Goal: Go to known website: Access a specific website the user already knows

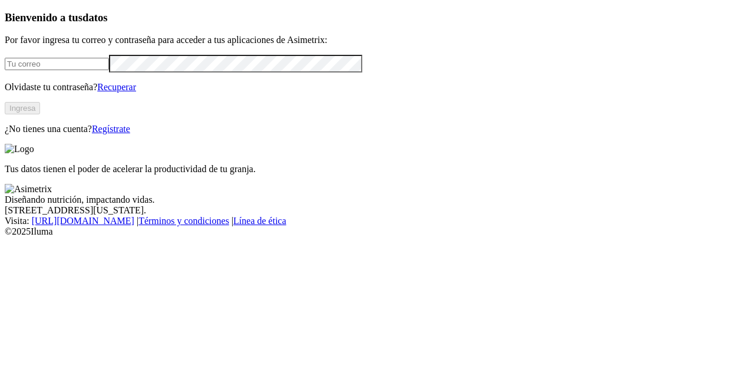
type input "[PERSON_NAME][EMAIL_ADDRESS][PERSON_NAME][DOMAIN_NAME]"
click at [40, 114] on button "Ingresa" at bounding box center [22, 108] width 35 height 12
